Goal: Task Accomplishment & Management: Use online tool/utility

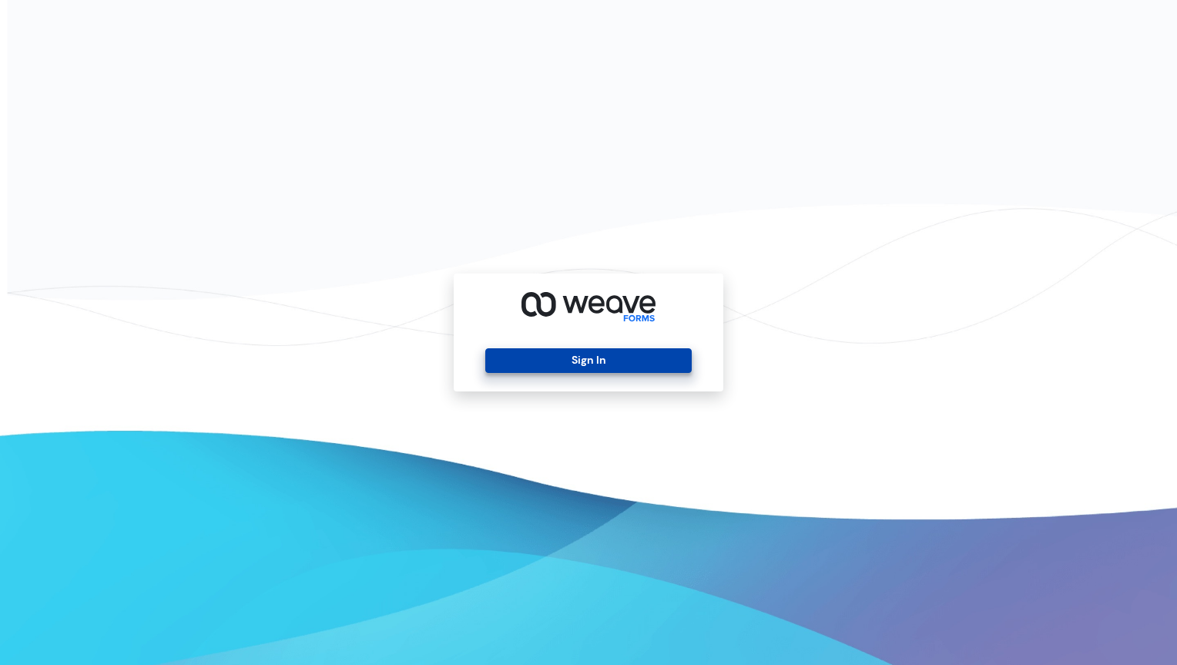
click at [505, 366] on button "Sign In" at bounding box center [588, 360] width 206 height 25
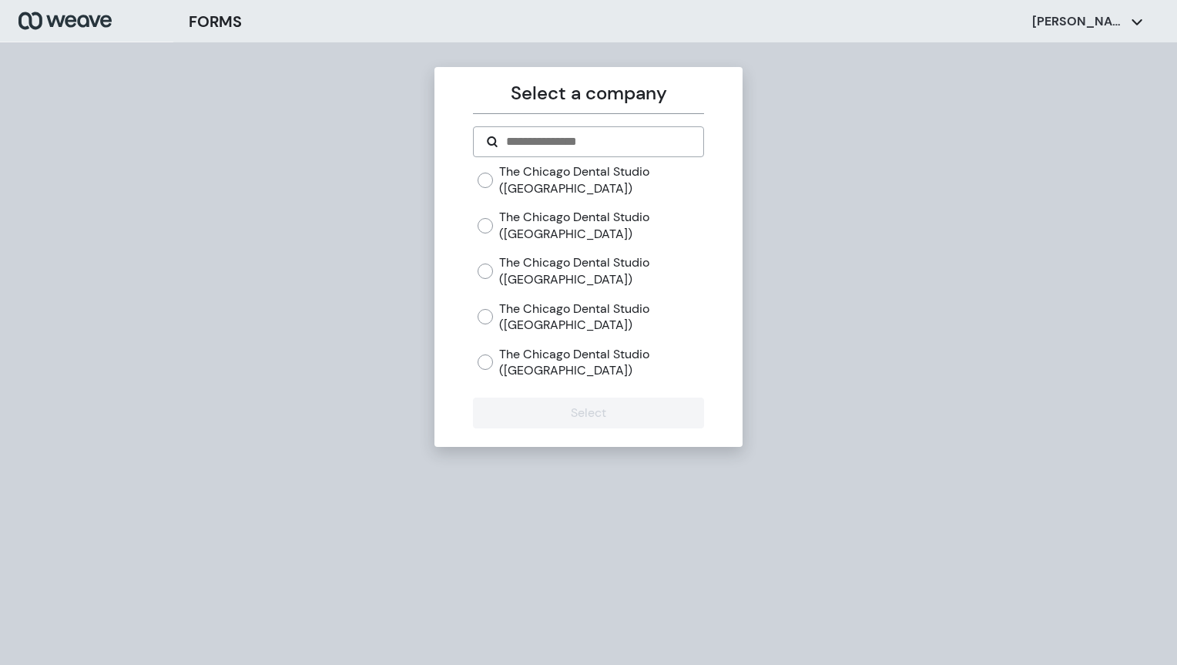
click at [502, 371] on label "The Chicago Dental Studio ([GEOGRAPHIC_DATA])" at bounding box center [601, 362] width 204 height 33
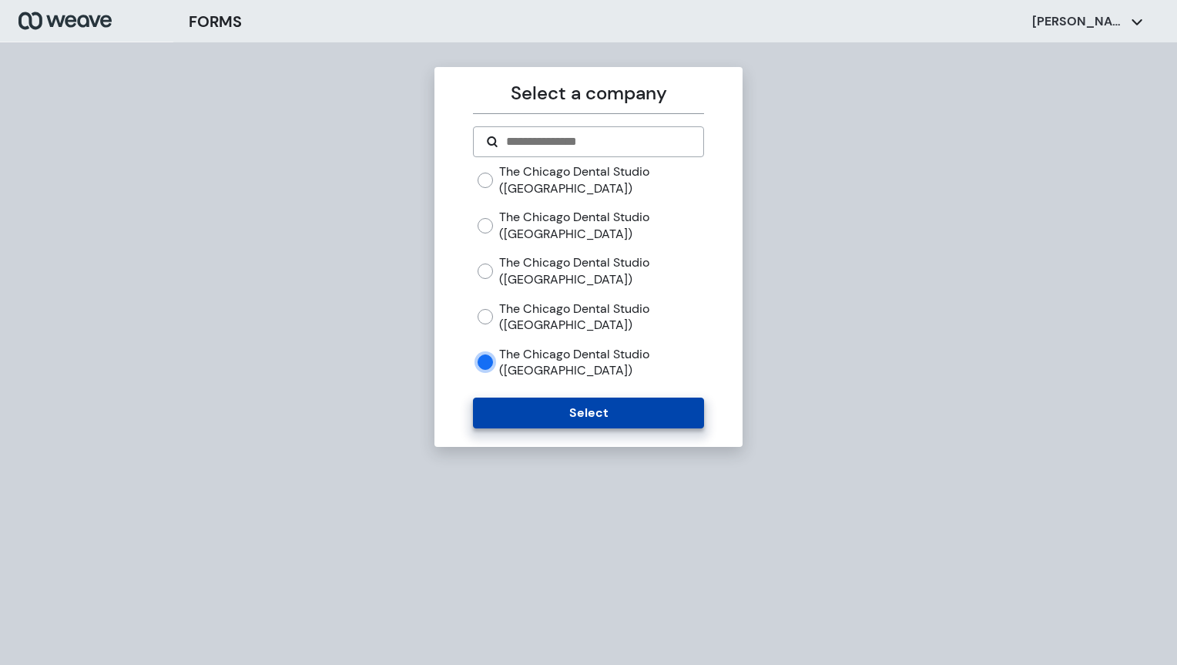
click at [515, 405] on button "Select" at bounding box center [588, 413] width 230 height 31
